Goal: Register for event/course

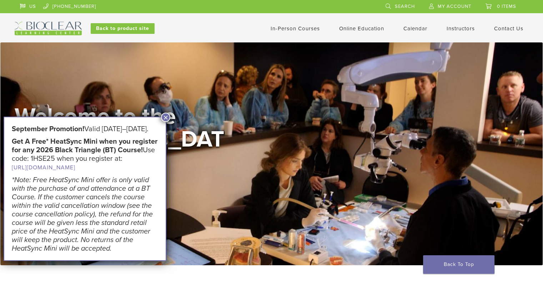
click at [167, 116] on button "×" at bounding box center [165, 117] width 9 height 9
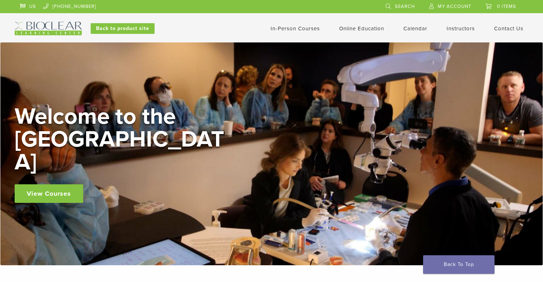
click at [66, 185] on link "View Courses" at bounding box center [49, 194] width 69 height 19
